Goal: Task Accomplishment & Management: Manage account settings

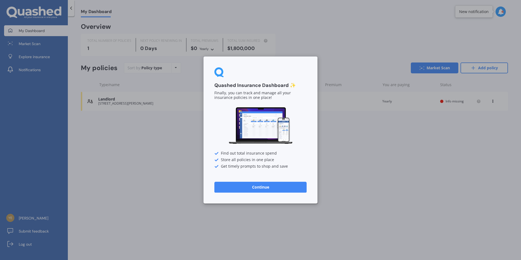
click at [287, 187] on button "Continue" at bounding box center [260, 186] width 92 height 11
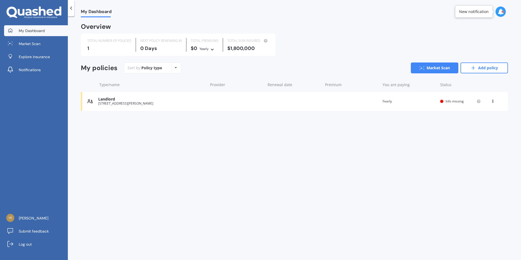
drag, startPoint x: 159, startPoint y: 102, endPoint x: 103, endPoint y: 98, distance: 56.3
click at [103, 98] on div "Landlord [STREET_ADDRESS][PERSON_NAME]" at bounding box center [151, 101] width 107 height 8
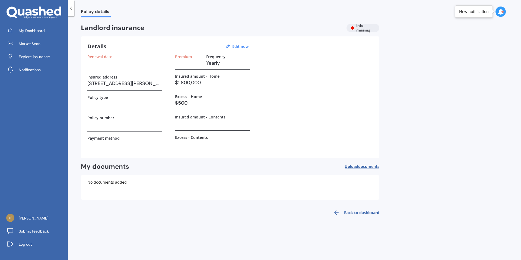
click at [364, 212] on link "Back to dashboard" at bounding box center [354, 212] width 49 height 13
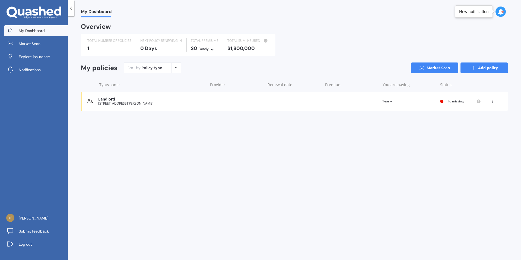
click at [476, 63] on link "Add policy" at bounding box center [483, 67] width 47 height 11
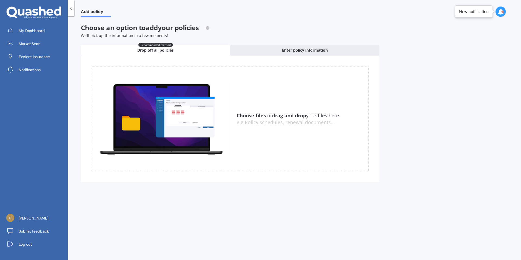
click at [151, 50] on span "Drop off all policies" at bounding box center [155, 49] width 36 height 5
click at [32, 29] on span "My Dashboard" at bounding box center [32, 30] width 26 height 5
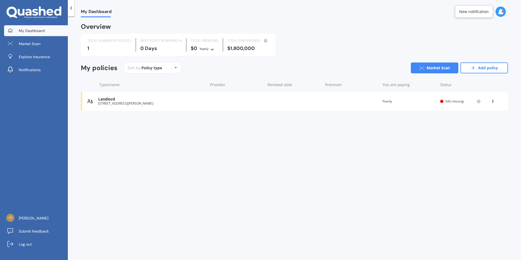
click at [178, 68] on div "Policy type Alphabetical Date added Renewing next" at bounding box center [175, 68] width 8 height 10
click at [36, 57] on span "Explore insurance" at bounding box center [34, 56] width 31 height 5
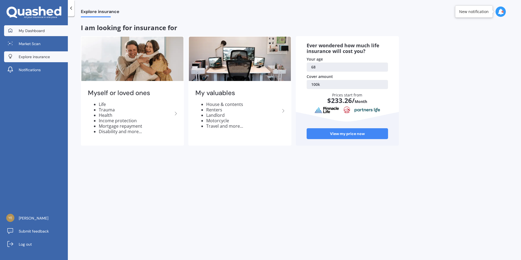
click at [35, 31] on span "My Dashboard" at bounding box center [32, 30] width 26 height 5
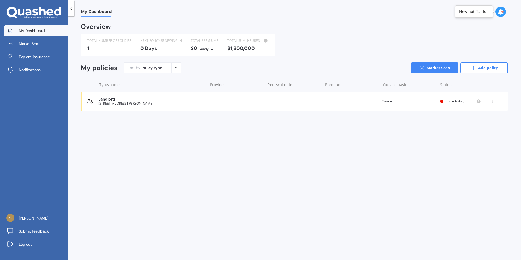
click at [177, 67] on div "Policy type Alphabetical Date added Renewing next" at bounding box center [175, 68] width 8 height 10
click at [9, 11] on icon at bounding box center [34, 13] width 55 height 12
click at [36, 219] on span "Jaswant Singh" at bounding box center [34, 217] width 30 height 5
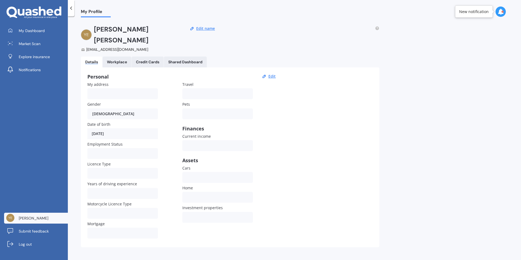
click at [84, 13] on span "My Profile" at bounding box center [96, 12] width 30 height 7
click at [71, 8] on polyline at bounding box center [71, 8] width 1 height 3
